Goal: Task Accomplishment & Management: Use online tool/utility

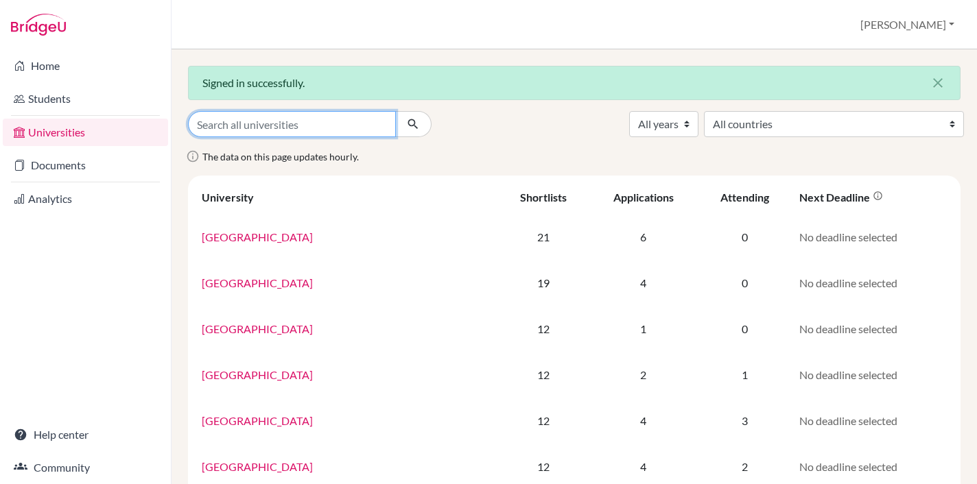
click at [262, 133] on input "Search all universities" at bounding box center [292, 124] width 208 height 26
type input "ithaca"
click at [395, 111] on button "submit" at bounding box center [413, 124] width 36 height 26
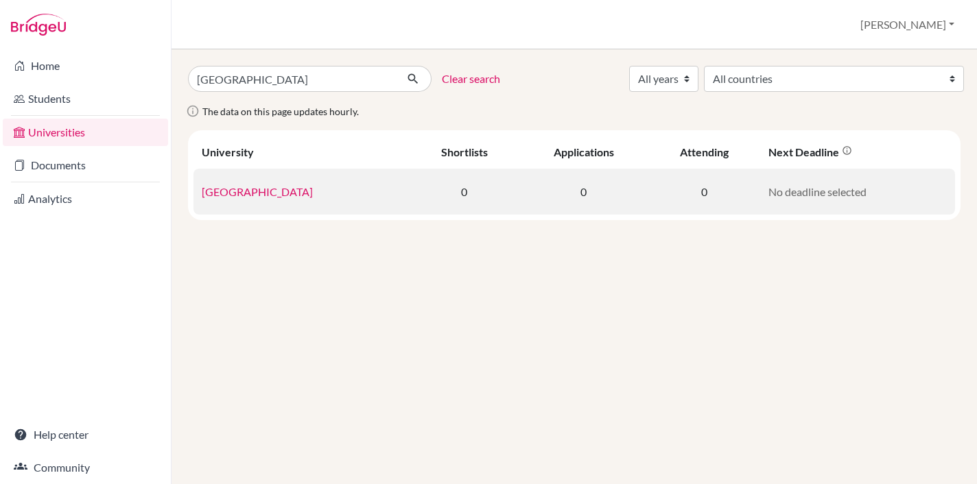
click at [254, 191] on link "Ithaca College" at bounding box center [257, 191] width 111 height 13
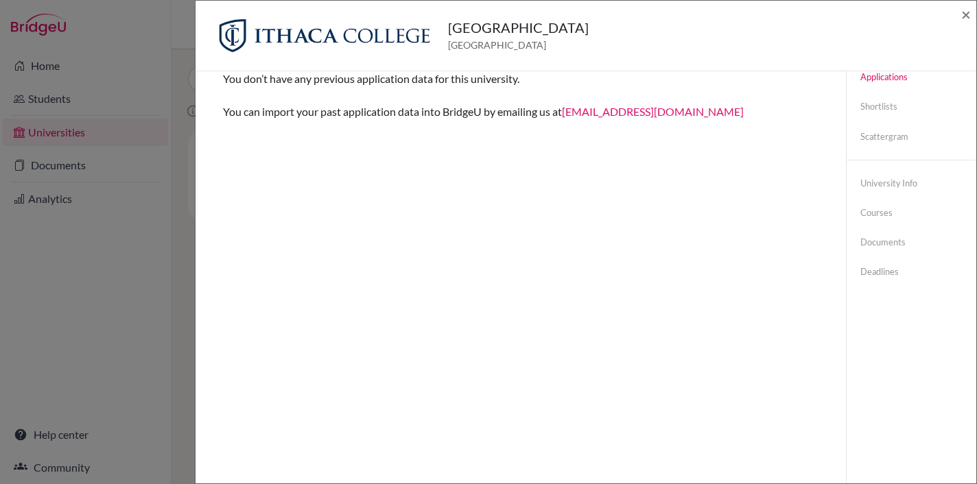
scroll to position [72, 0]
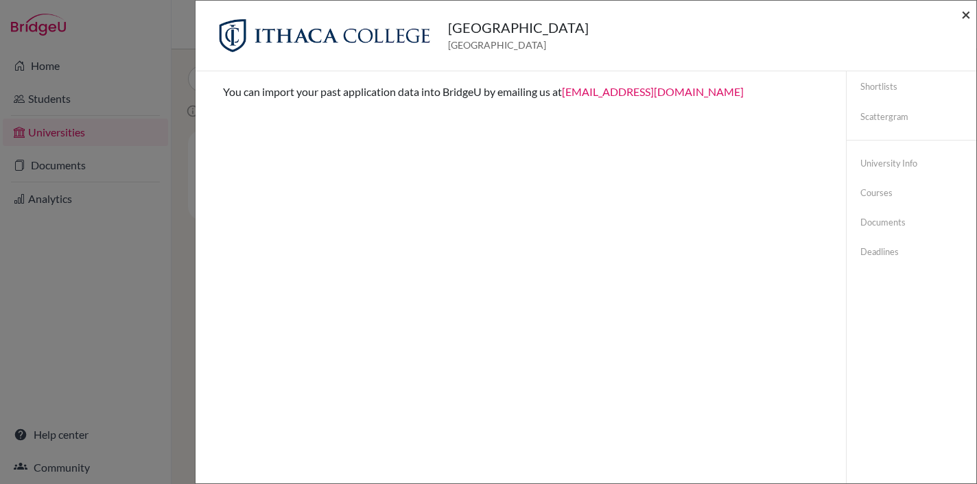
click at [967, 16] on span "×" at bounding box center [966, 14] width 10 height 20
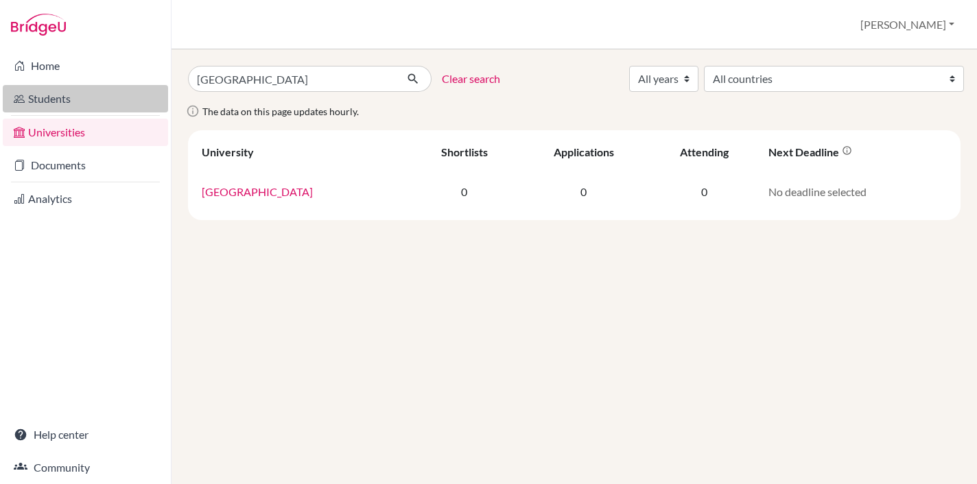
click at [61, 90] on link "Students" at bounding box center [85, 98] width 165 height 27
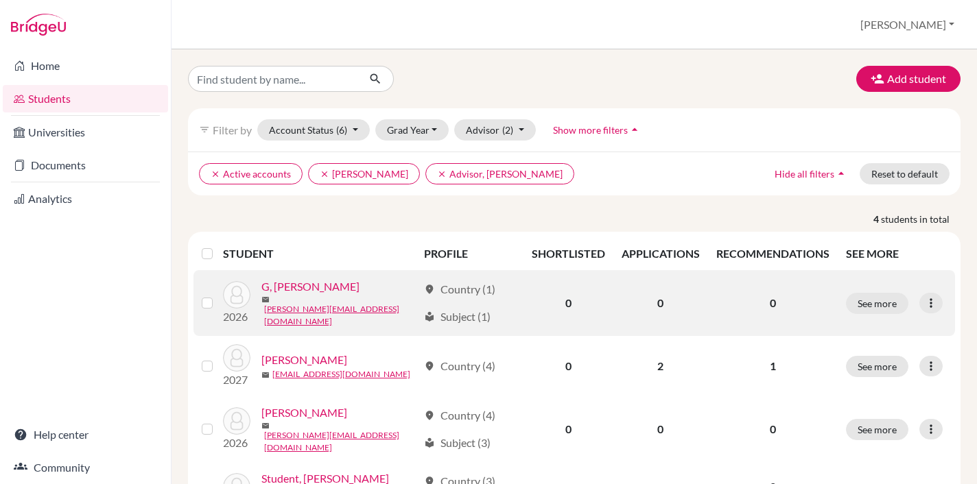
click at [283, 294] on link "G, [PERSON_NAME]" at bounding box center [310, 286] width 98 height 16
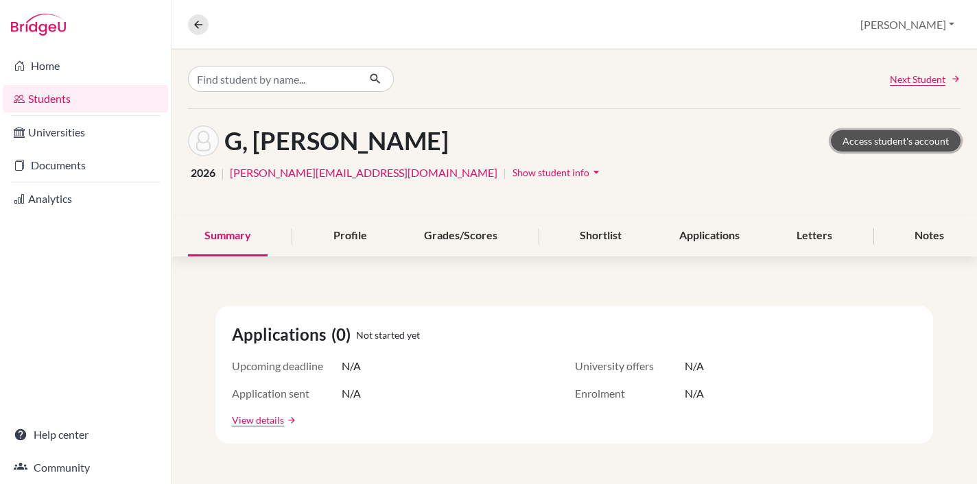
click at [891, 142] on link "Access student's account" at bounding box center [896, 140] width 130 height 21
